Goal: Check status

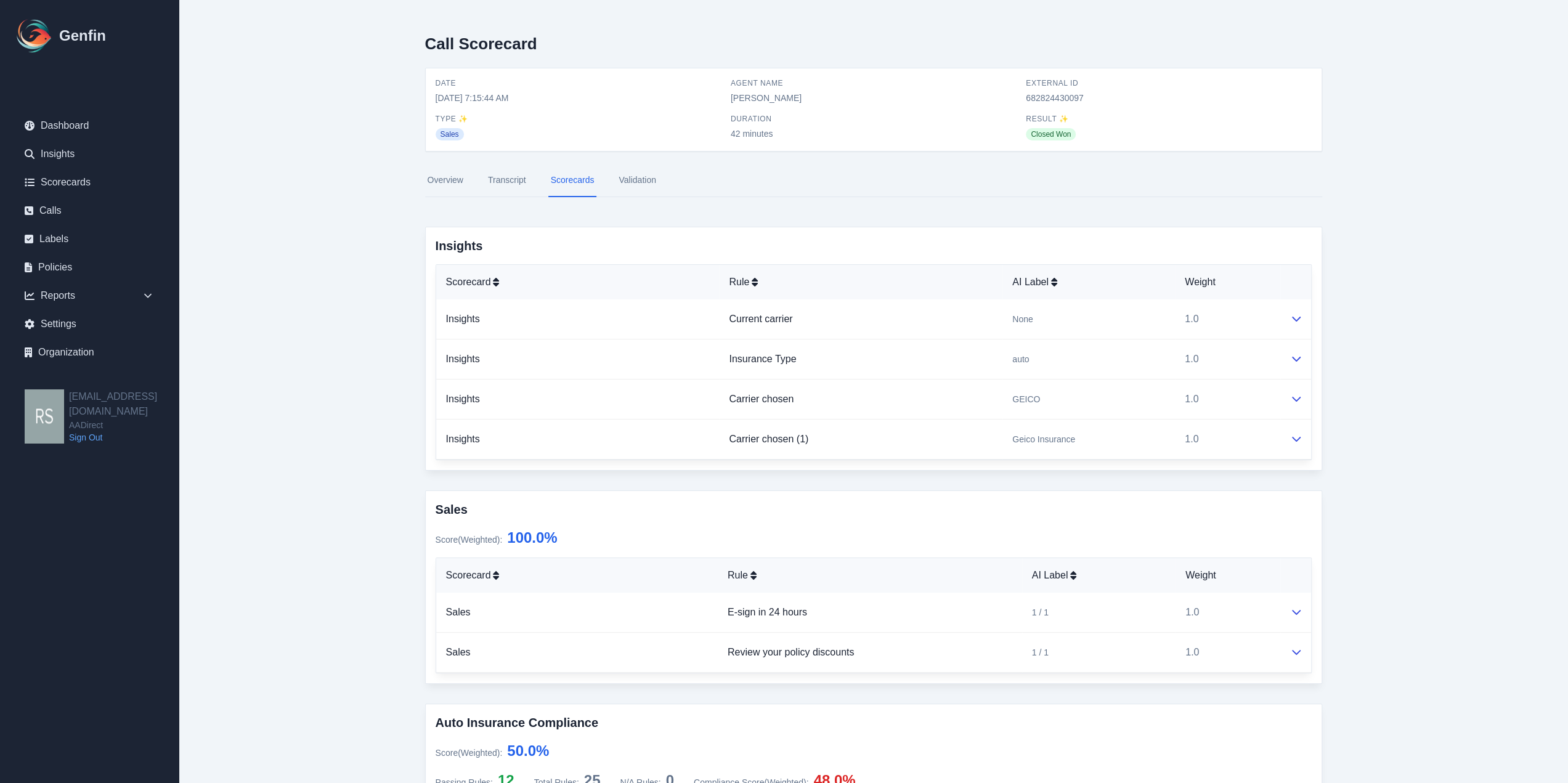
click at [1037, 94] on span "682824430097" at bounding box center [1169, 98] width 285 height 13
copy span "682824430097"
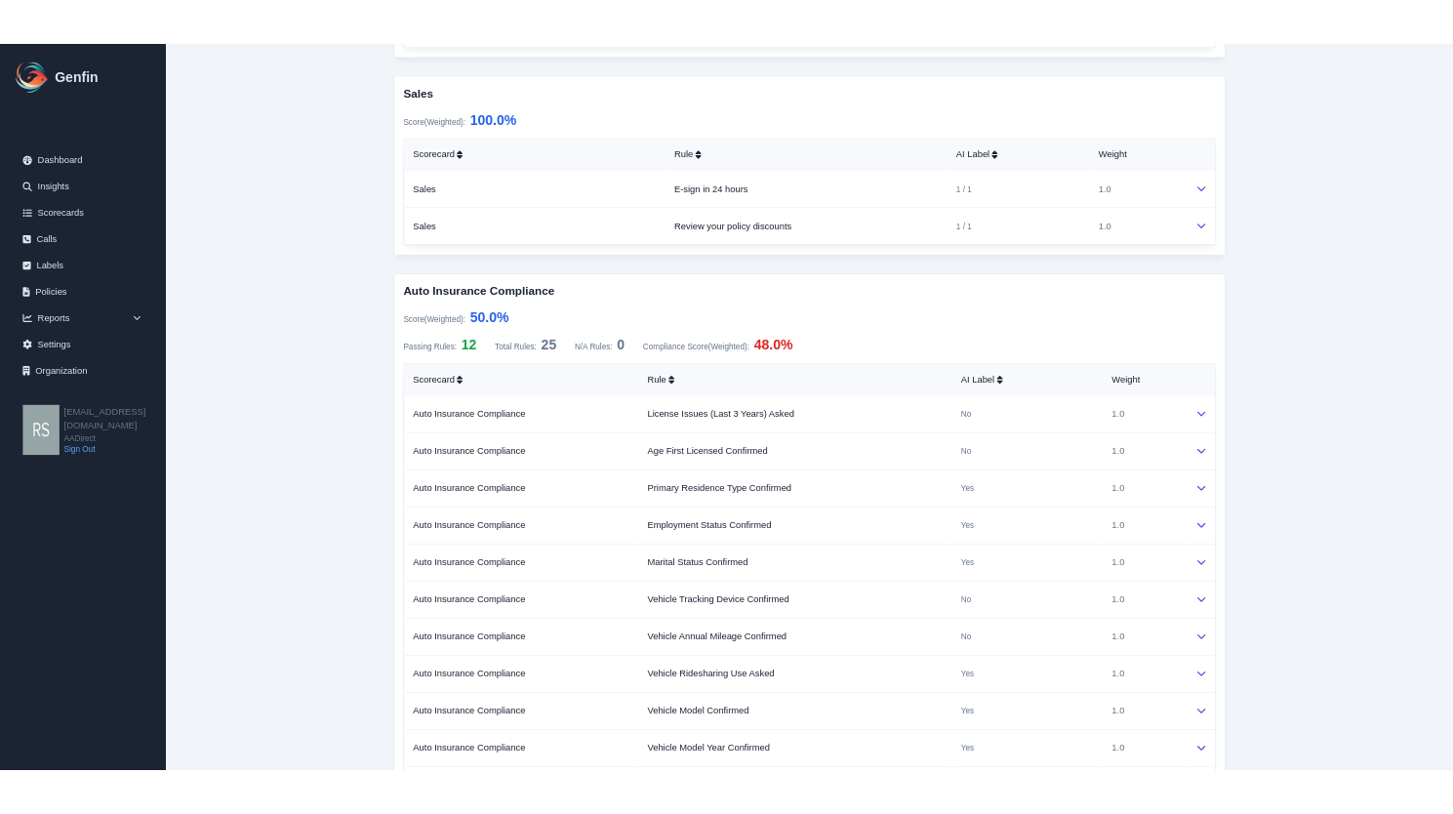
scroll to position [683, 0]
